Goal: Information Seeking & Learning: Understand process/instructions

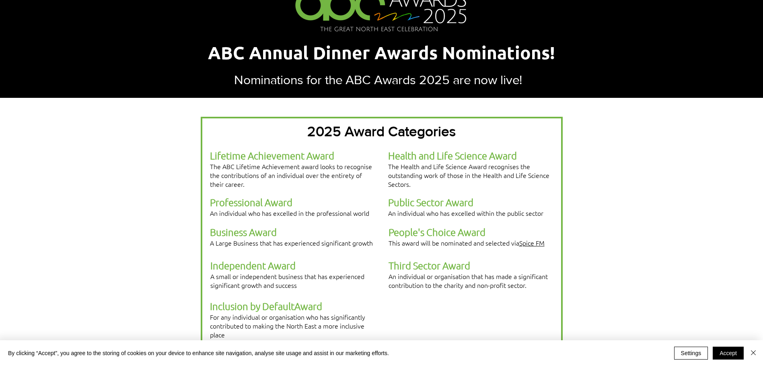
scroll to position [121, 0]
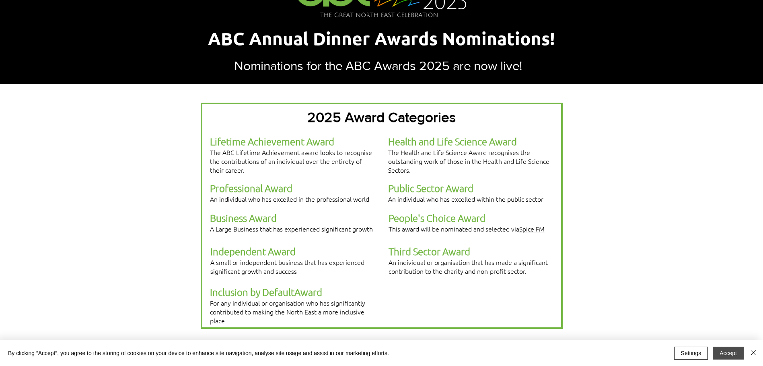
click at [724, 357] on button "Accept" at bounding box center [728, 353] width 31 height 13
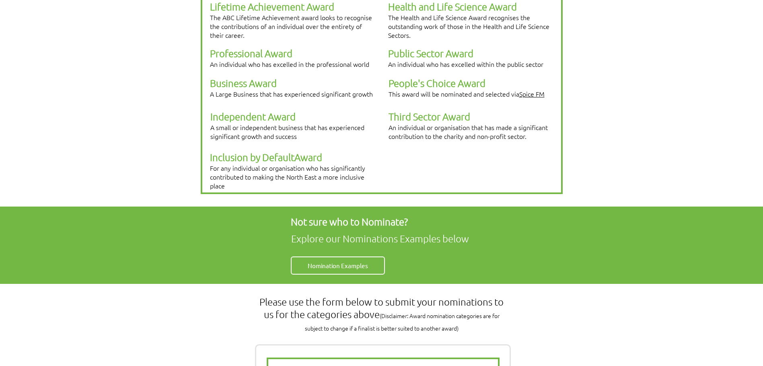
scroll to position [241, 0]
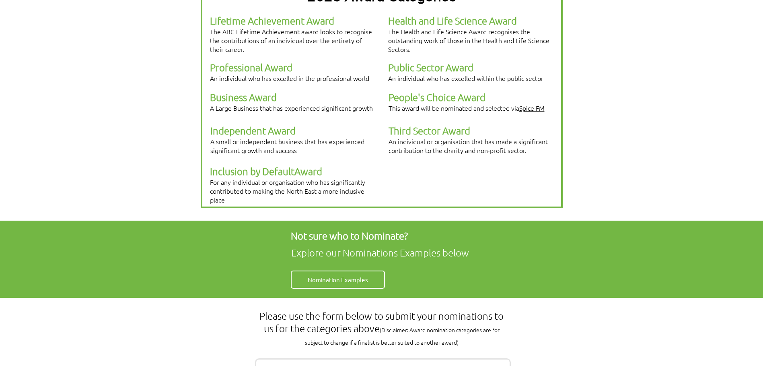
click at [527, 103] on link "Spice FM" at bounding box center [532, 107] width 25 height 9
click at [361, 275] on span "Nomination Examples" at bounding box center [338, 279] width 60 height 8
